Goal: Transaction & Acquisition: Purchase product/service

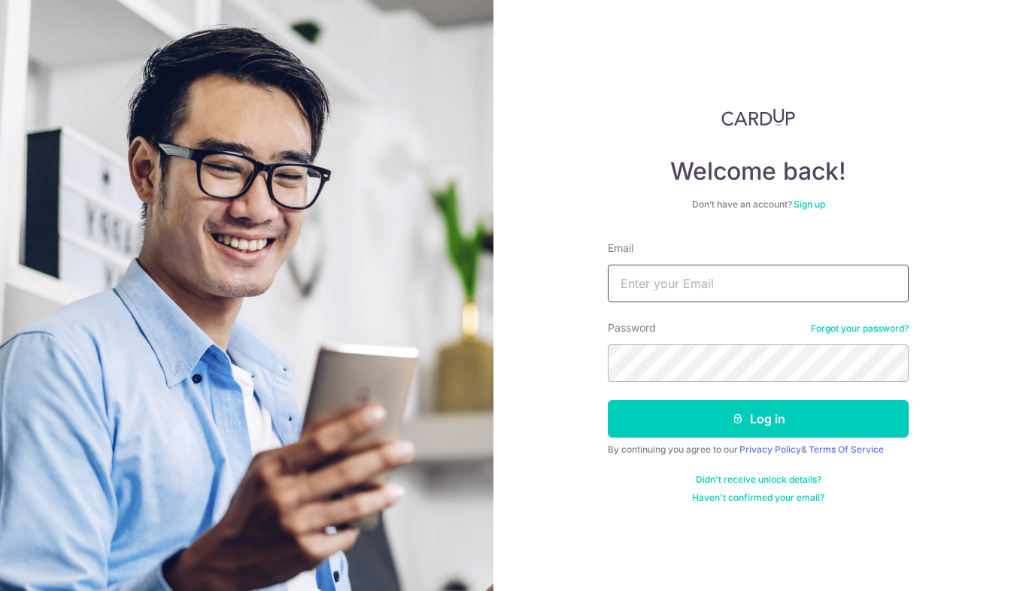
click at [647, 290] on input "Email" at bounding box center [758, 284] width 301 height 38
click at [795, 283] on input "chewlee1311@" at bounding box center [758, 284] width 301 height 38
type input "[EMAIL_ADDRESS][DOMAIN_NAME]"
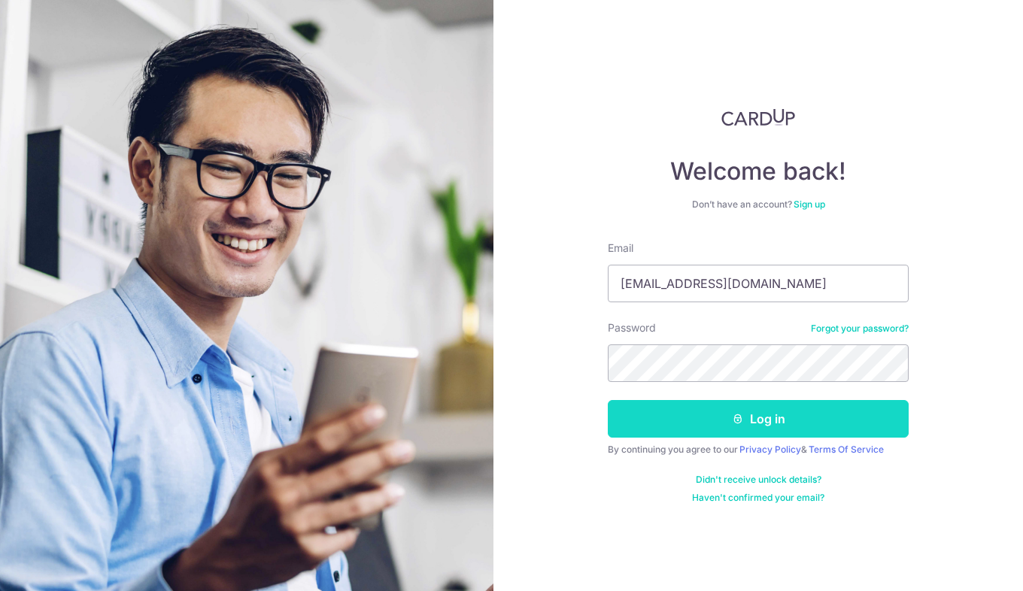
click at [810, 405] on button "Log in" at bounding box center [758, 419] width 301 height 38
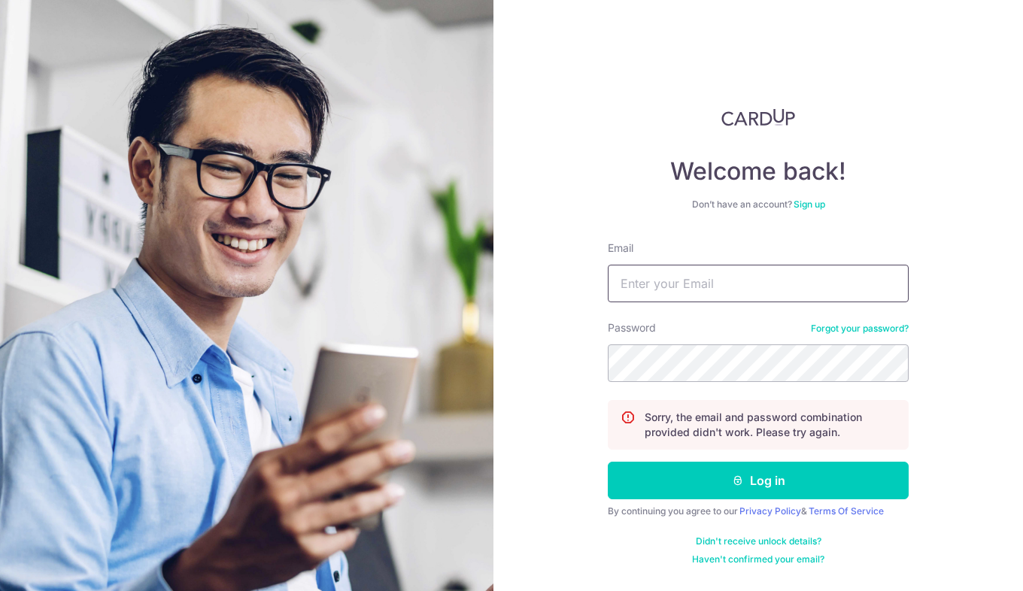
click at [746, 284] on input "Email" at bounding box center [758, 284] width 301 height 38
type input "[EMAIL_ADDRESS][DOMAIN_NAME]"
click at [608, 462] on button "Log in" at bounding box center [758, 481] width 301 height 38
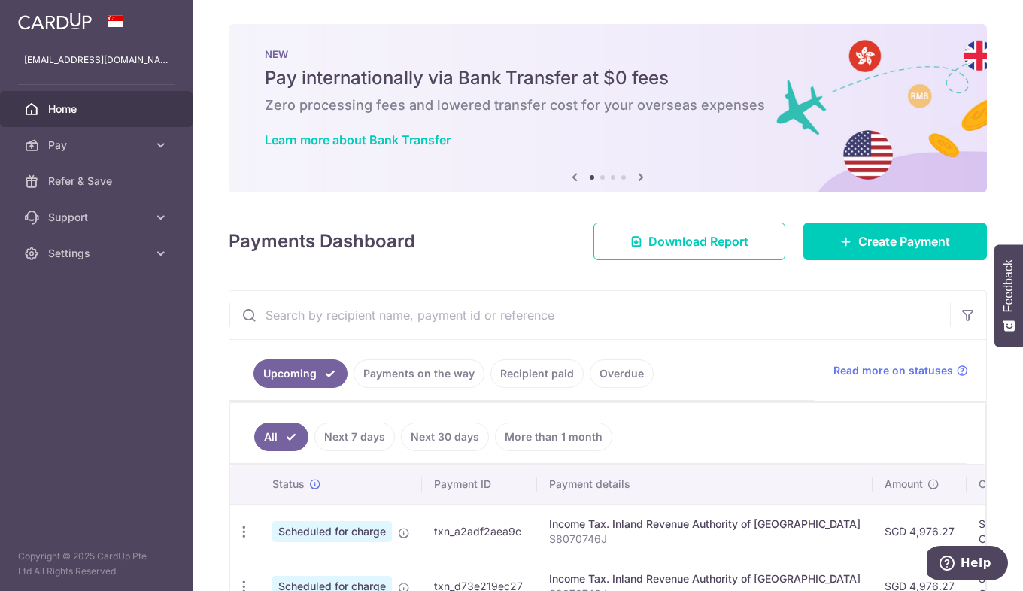
click at [29, 404] on body "[EMAIL_ADDRESS][DOMAIN_NAME] Home Pay Payments Recipients Cards Refer & Save Su…" at bounding box center [511, 295] width 1023 height 591
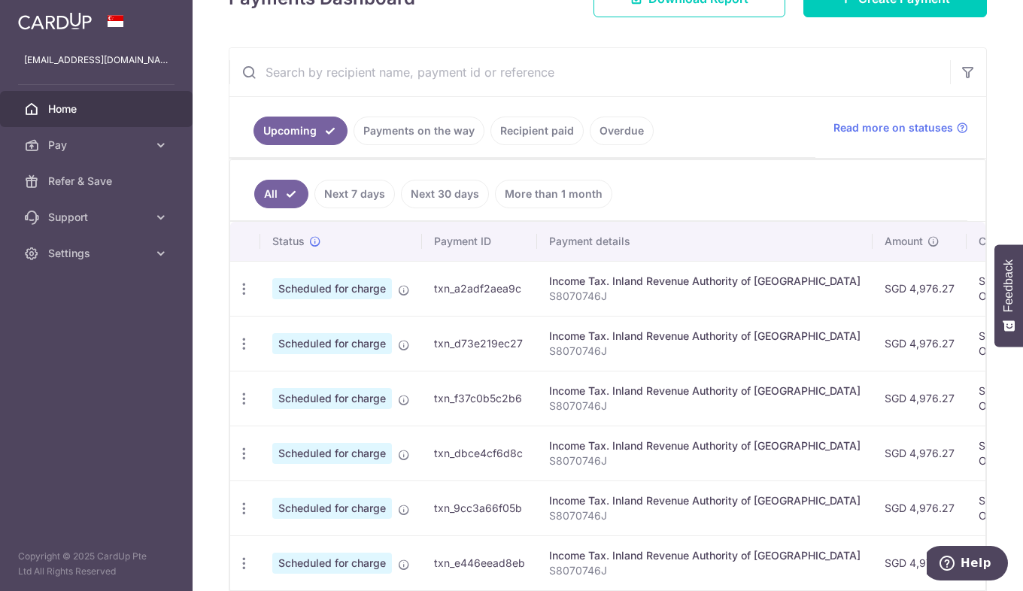
scroll to position [242, 0]
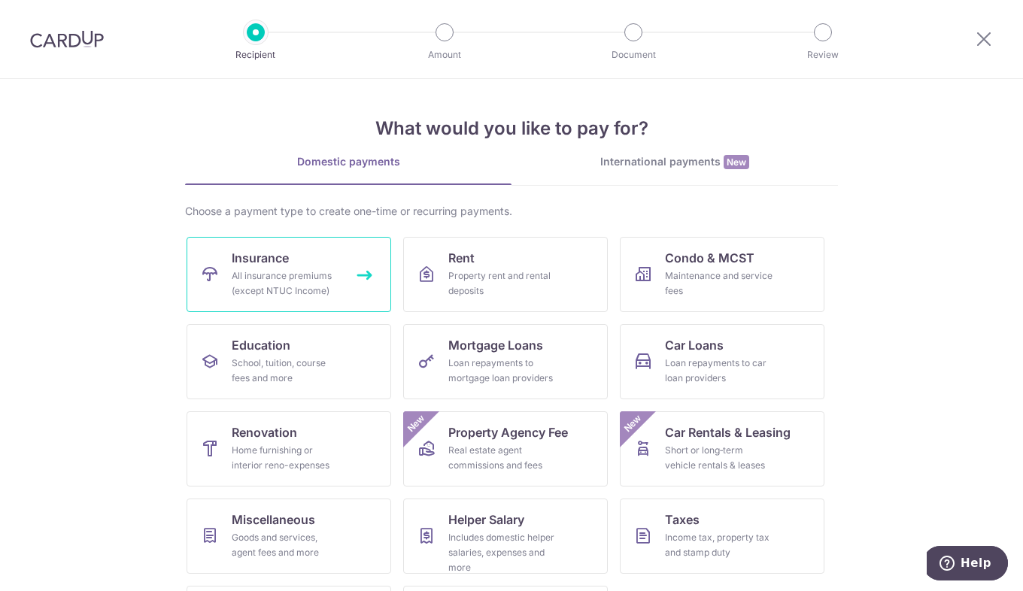
click at [332, 277] on div "All insurance premiums (except NTUC Income)" at bounding box center [286, 283] width 108 height 30
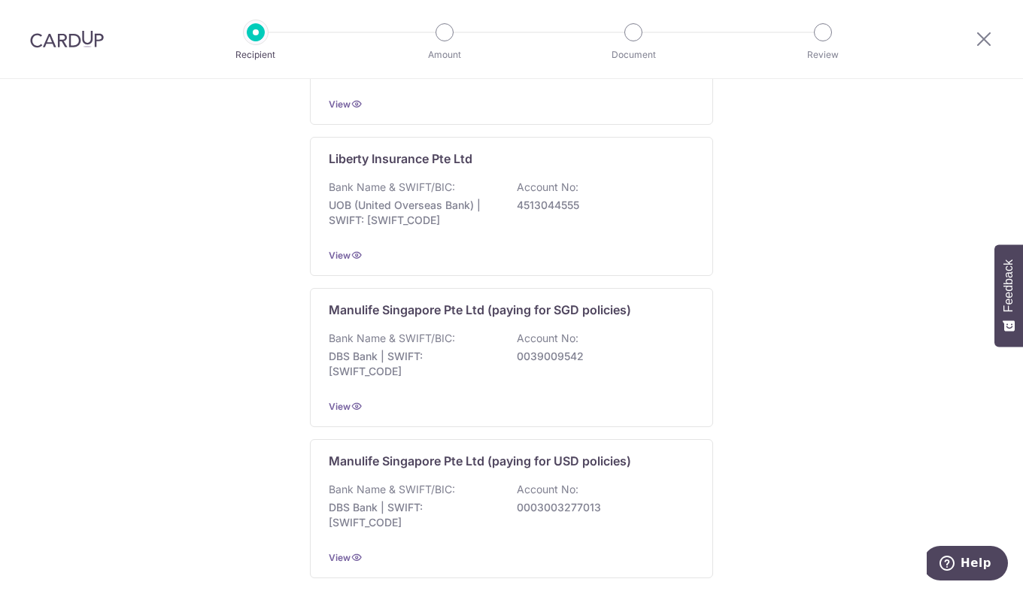
scroll to position [1463, 0]
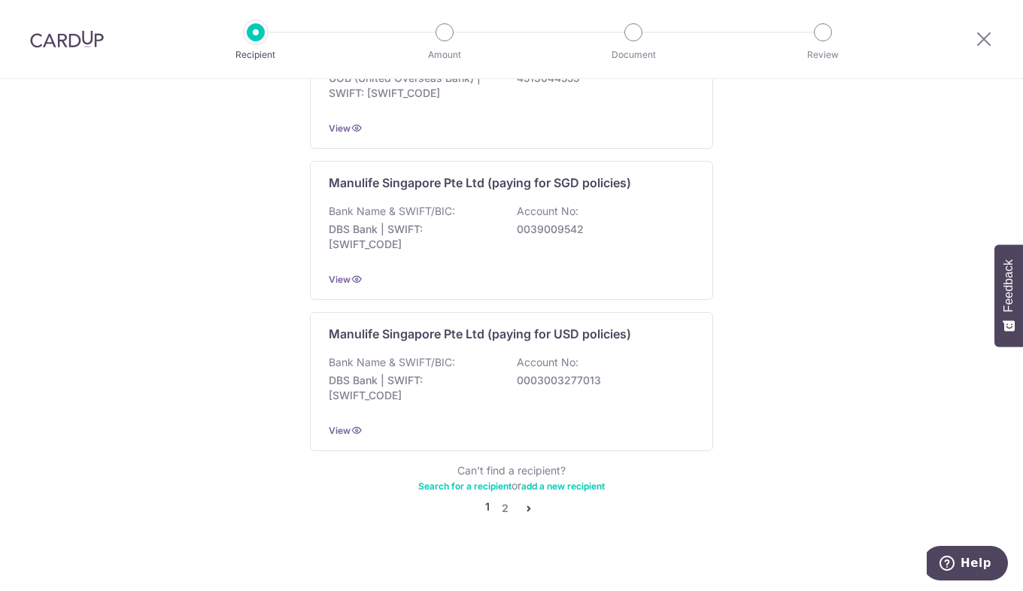
click at [526, 502] on icon "pager" at bounding box center [529, 508] width 12 height 12
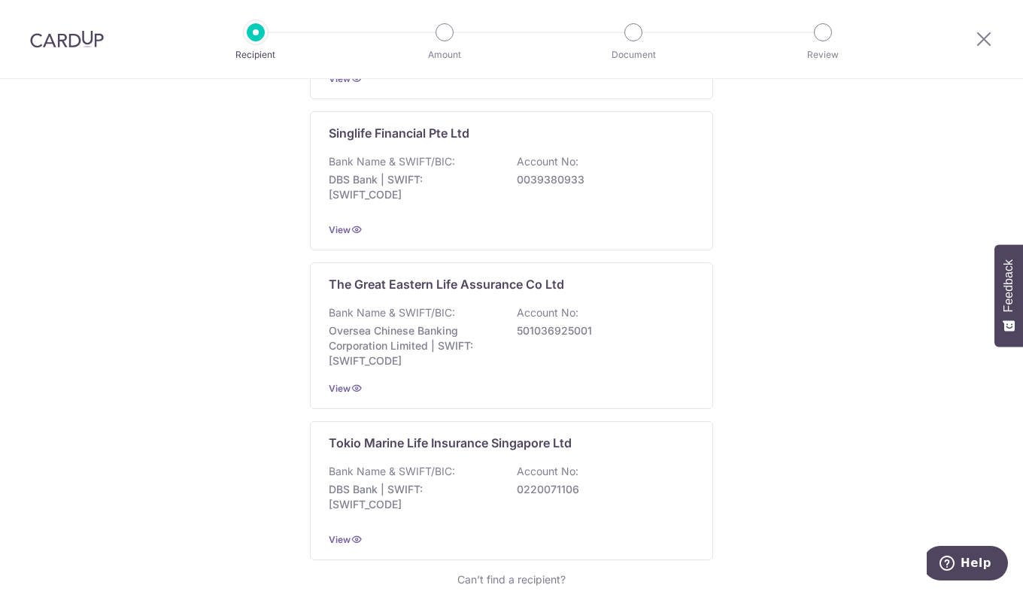
scroll to position [1470, 0]
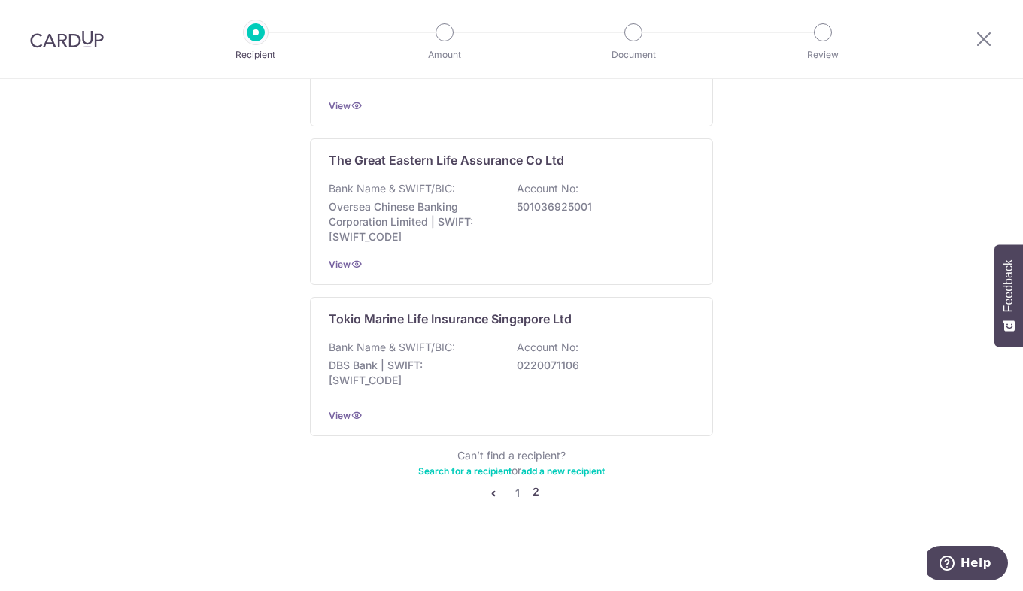
click at [463, 471] on link "Search for a recipient" at bounding box center [464, 471] width 93 height 11
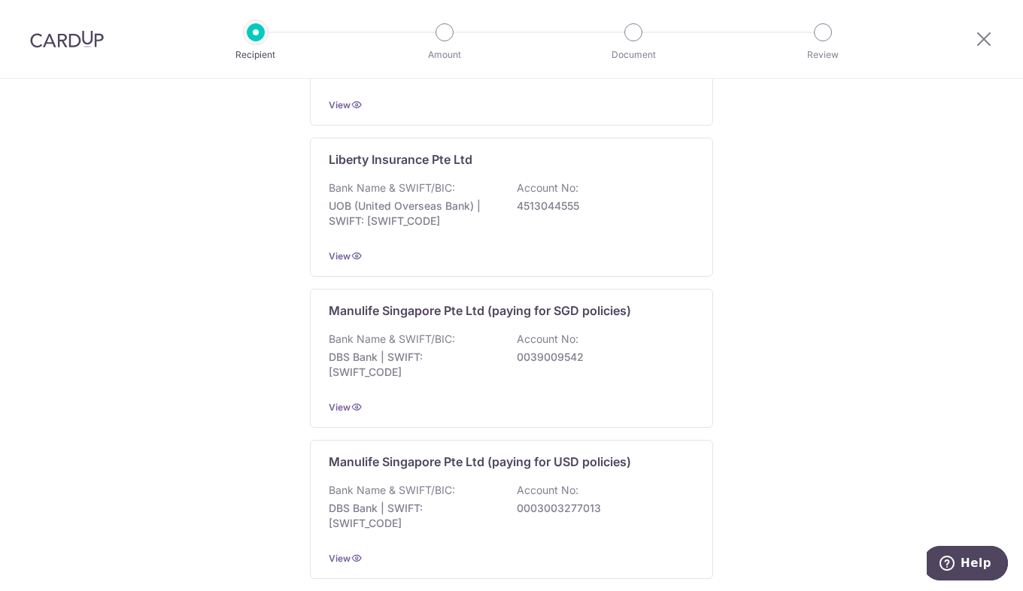
scroll to position [1463, 0]
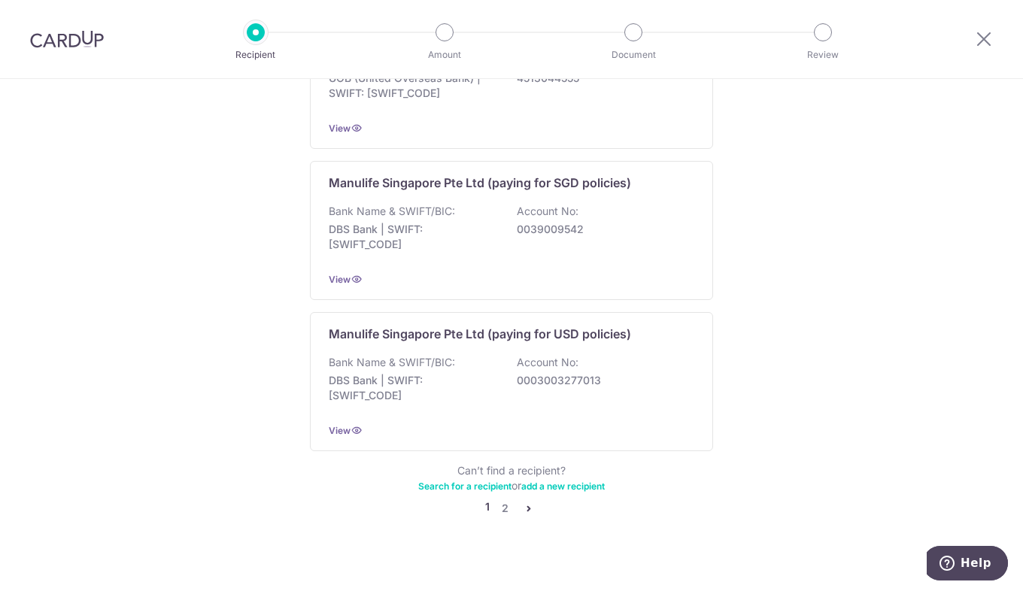
click at [523, 502] on icon "pager" at bounding box center [529, 508] width 12 height 12
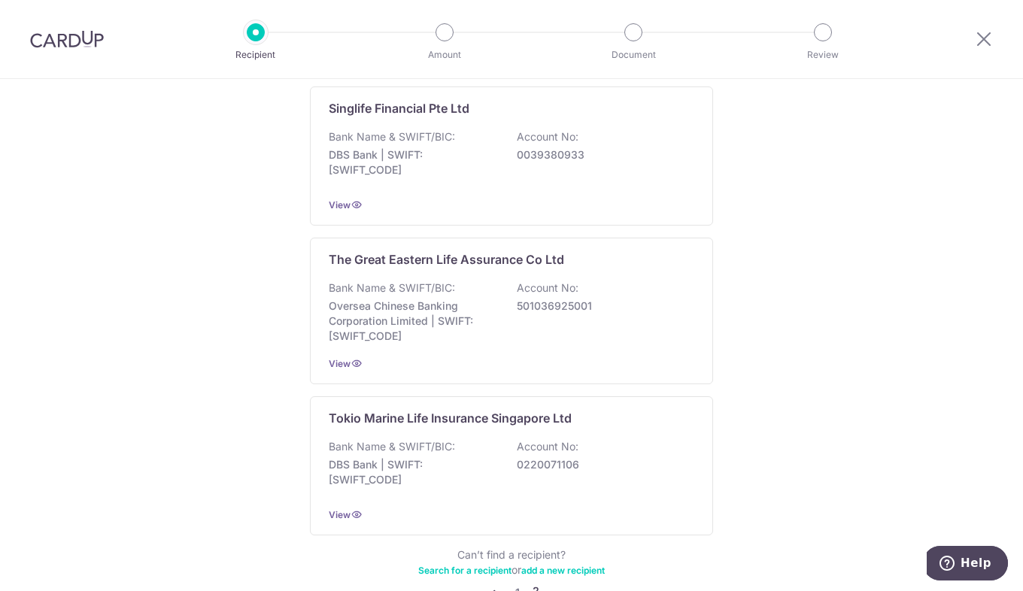
scroll to position [1372, 0]
